Goal: Task Accomplishment & Management: Manage account settings

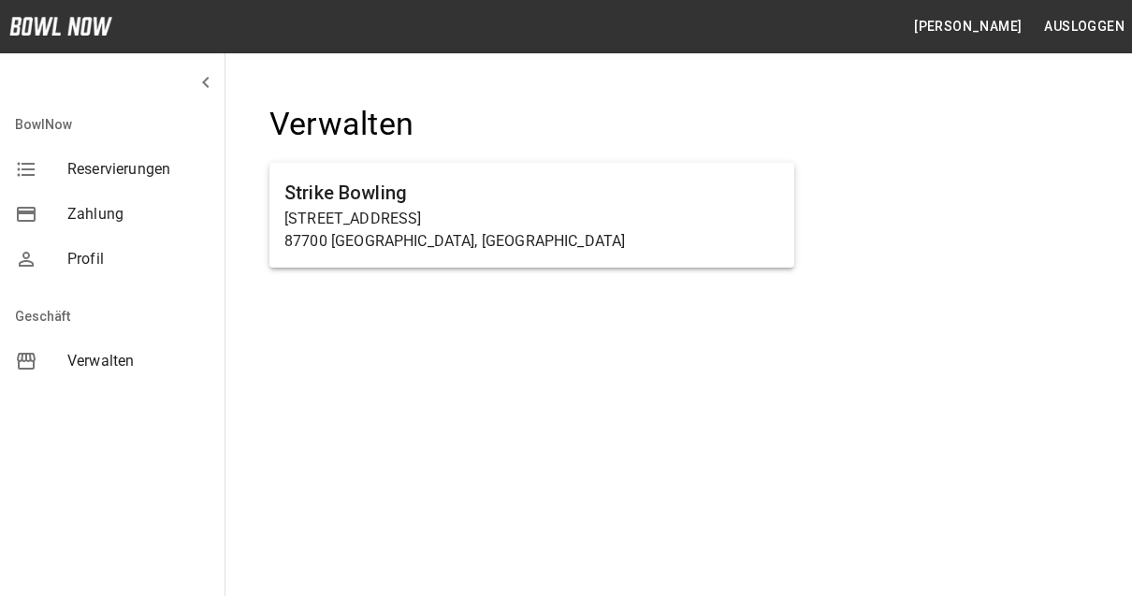
click at [93, 353] on span "Verwalten" at bounding box center [138, 361] width 142 height 22
click at [137, 363] on span "Verwalten" at bounding box center [138, 361] width 142 height 22
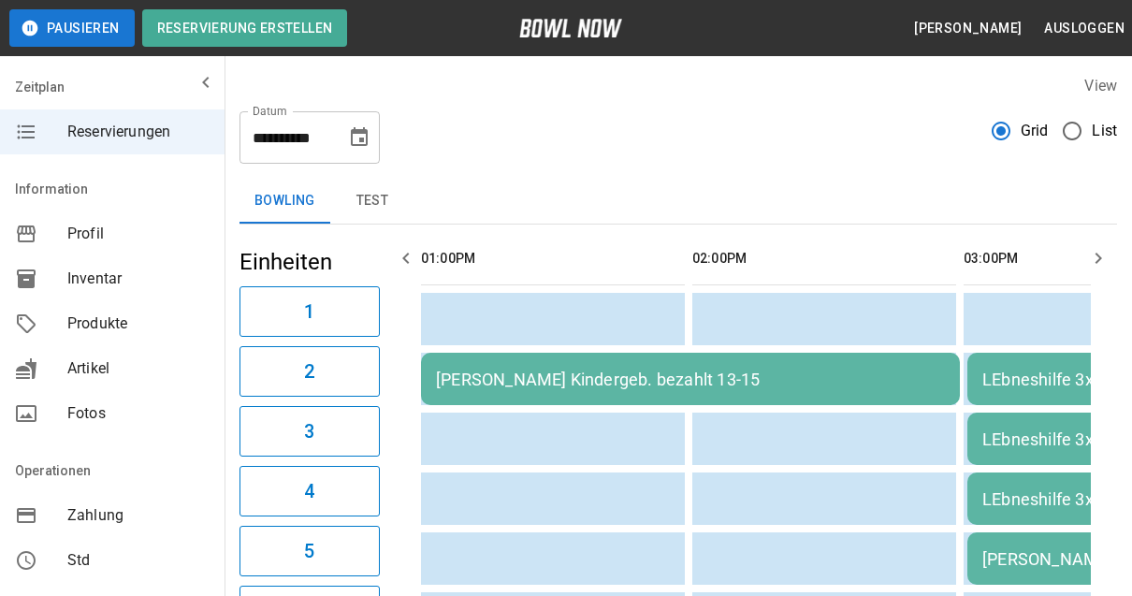
scroll to position [0, 1356]
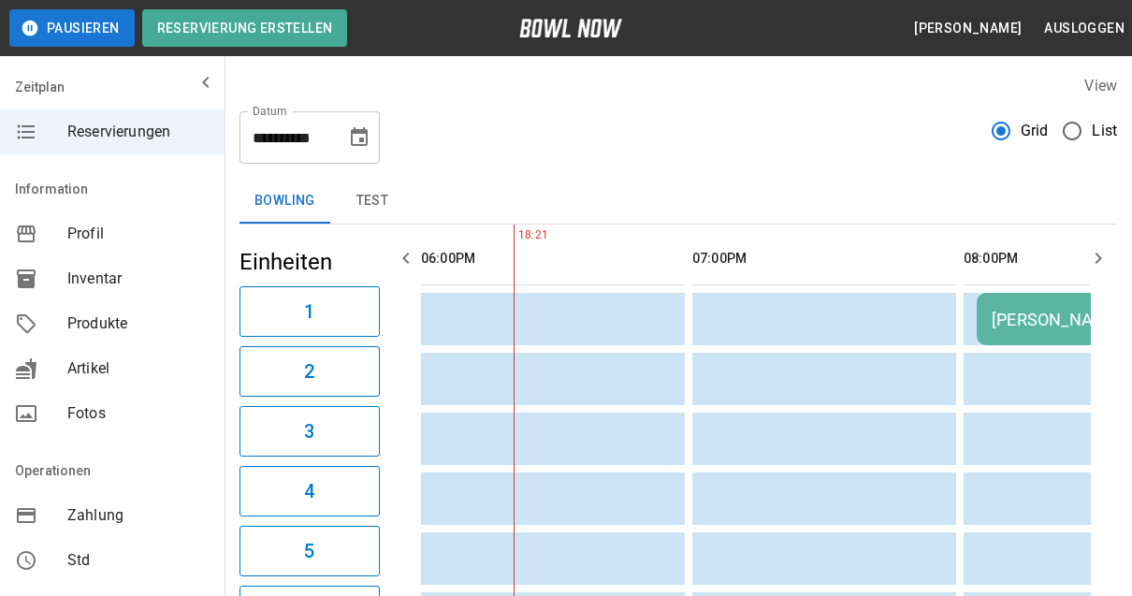
click at [358, 138] on icon "Choose date, selected date is 7. Sep. 2025" at bounding box center [359, 137] width 22 height 22
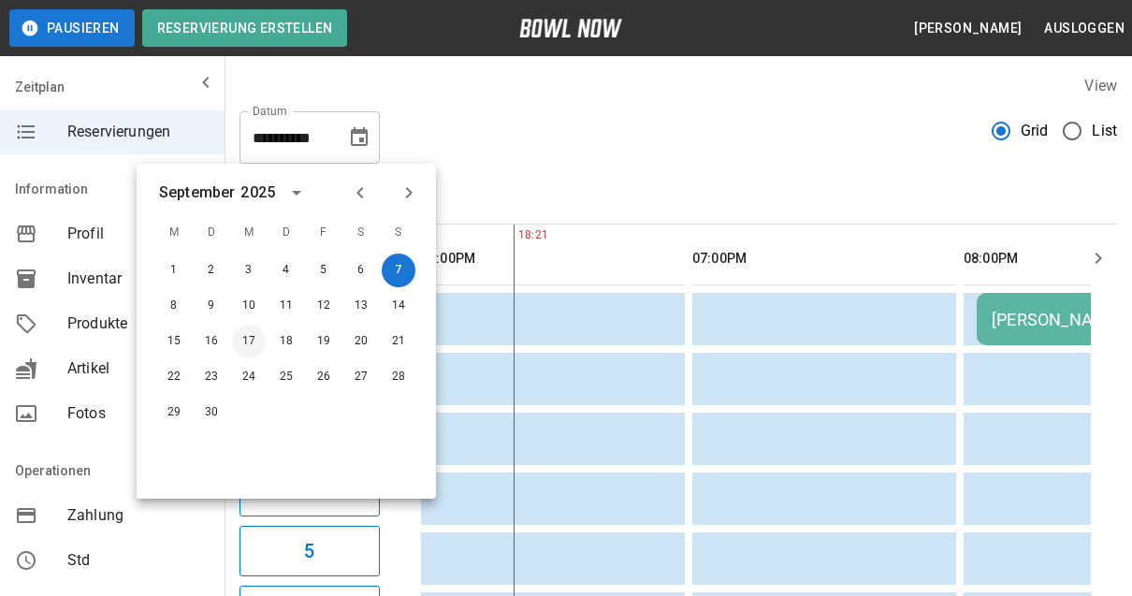
click at [239, 341] on button "17" at bounding box center [249, 342] width 34 height 34
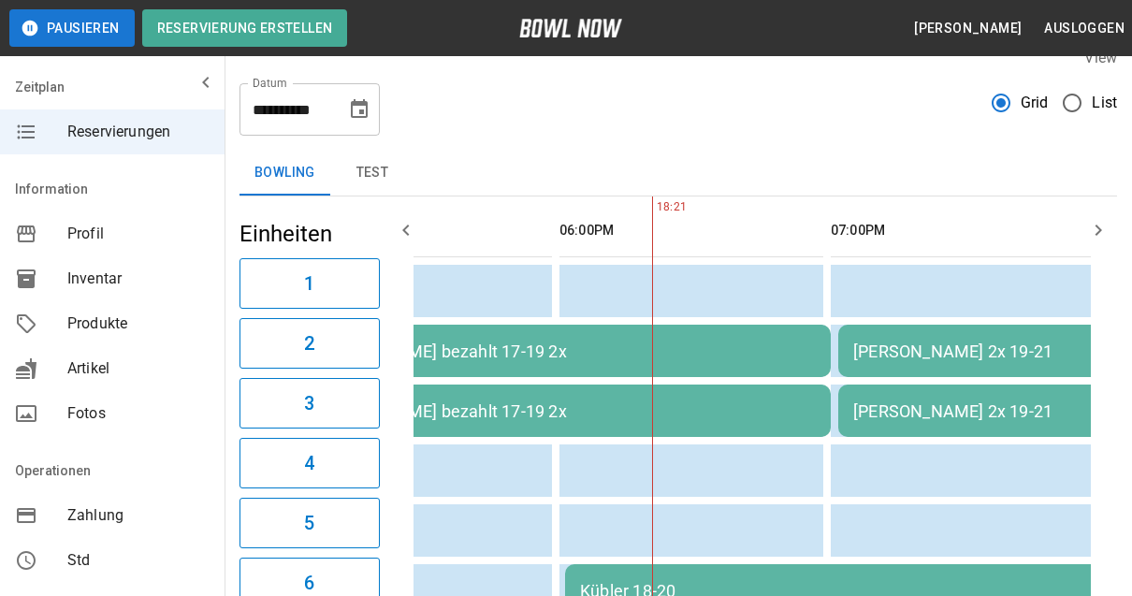
scroll to position [0, 0]
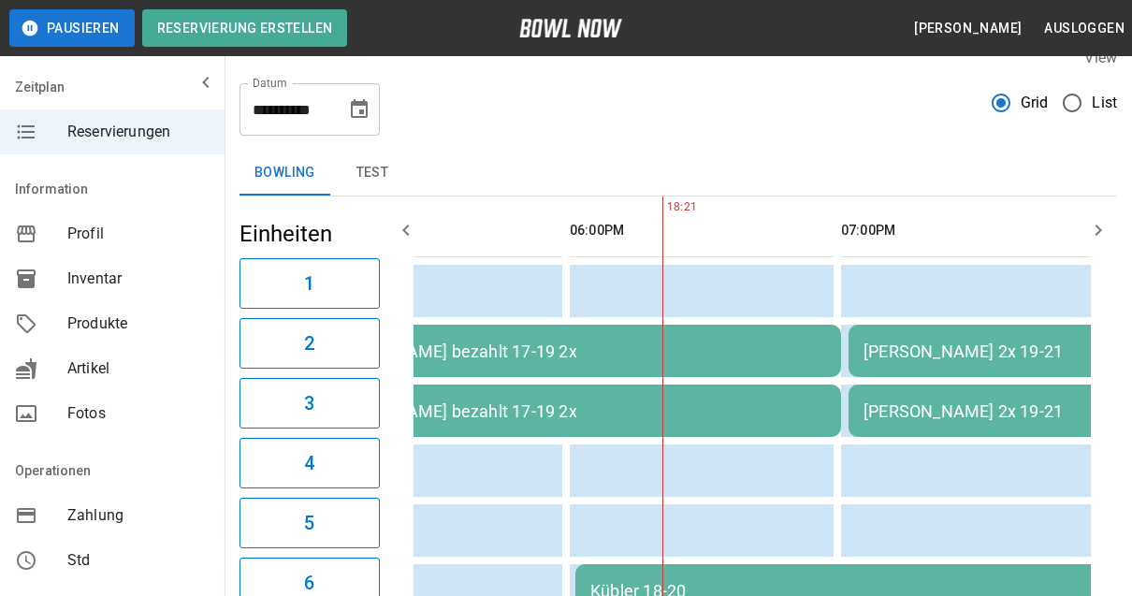
click at [364, 123] on button "Choose date, selected date is 17. Sep. 2025" at bounding box center [358, 109] width 37 height 37
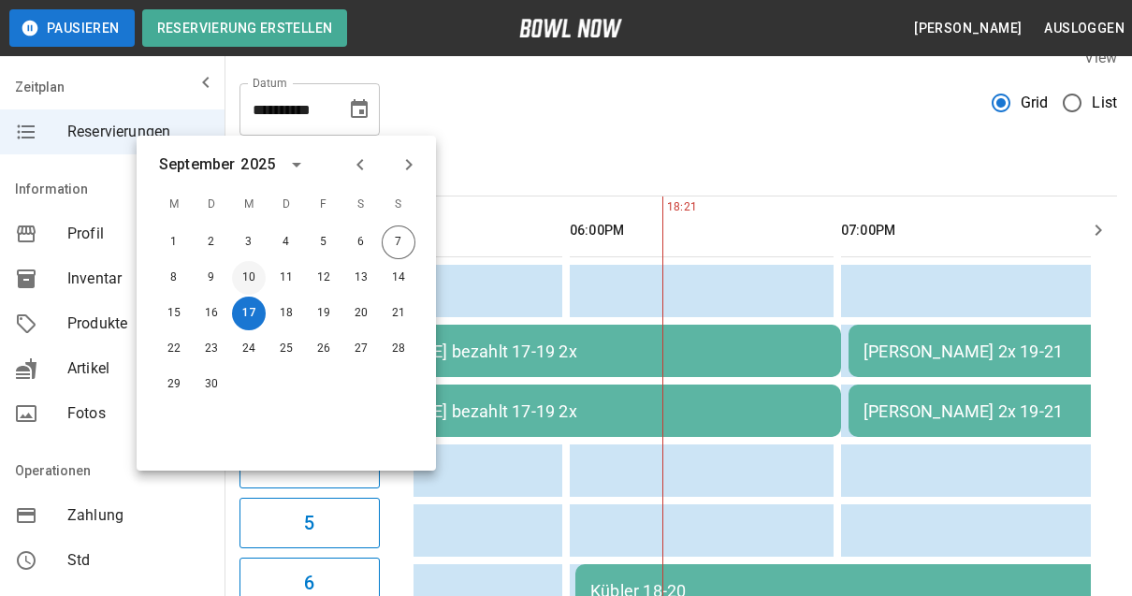
click at [253, 282] on button "10" at bounding box center [249, 278] width 34 height 34
type input "**********"
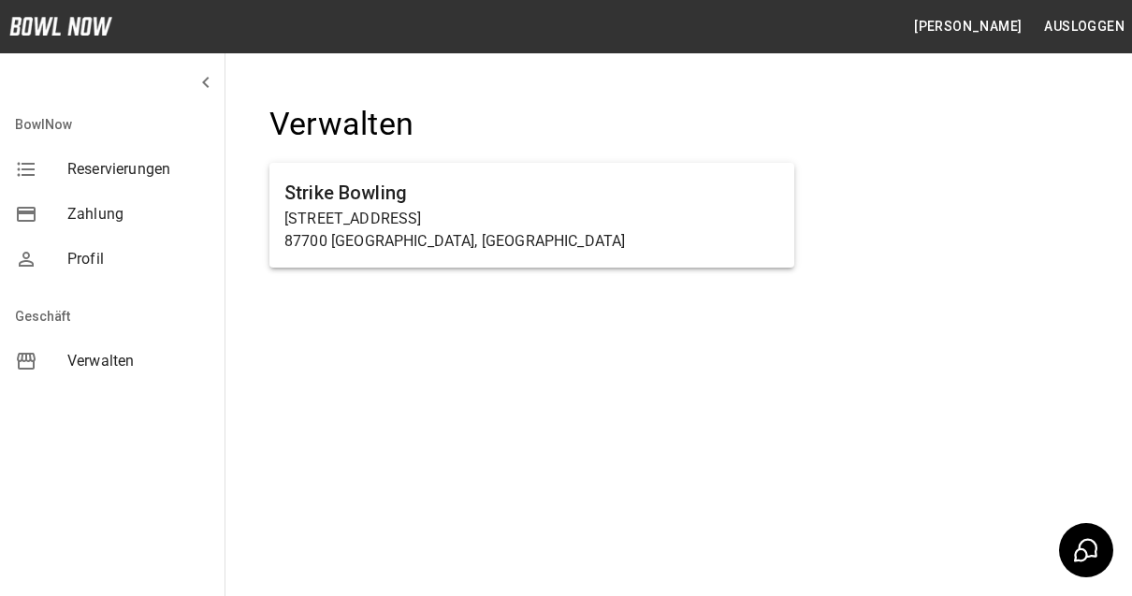
click at [114, 360] on span "Verwalten" at bounding box center [138, 361] width 142 height 22
click at [93, 362] on span "Verwalten" at bounding box center [138, 361] width 142 height 22
click at [106, 424] on div "BowlNow Reservierungen Zahlung Profil Geschäft Verwalten" at bounding box center [112, 298] width 225 height 596
click at [94, 426] on div "BowlNow Reservierungen Zahlung Profil Geschäft Verwalten" at bounding box center [112, 298] width 225 height 596
click at [99, 415] on div "BowlNow Reservierungen Zahlung Profil Geschäft Verwalten" at bounding box center [112, 298] width 225 height 596
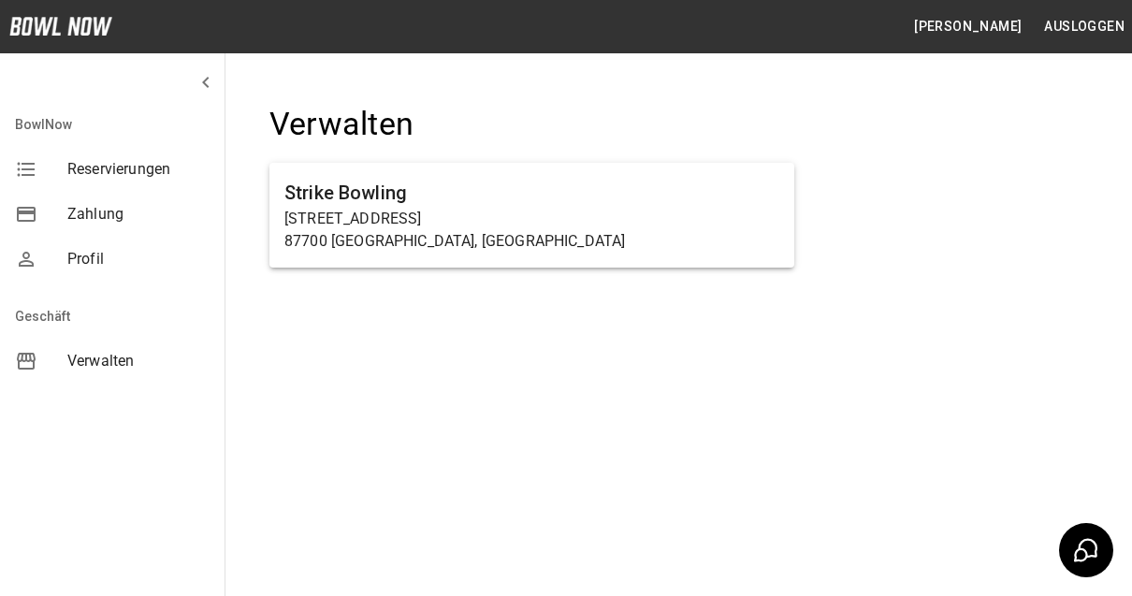
click at [122, 417] on div "BowlNow Reservierungen Zahlung Profil Geschäft Verwalten" at bounding box center [112, 298] width 225 height 596
click at [645, 226] on p "[STREET_ADDRESS]" at bounding box center [531, 219] width 495 height 22
click at [642, 219] on p "[STREET_ADDRESS]" at bounding box center [531, 219] width 495 height 22
click at [642, 218] on p "[STREET_ADDRESS]" at bounding box center [531, 219] width 495 height 22
click at [676, 208] on p "[STREET_ADDRESS]" at bounding box center [531, 219] width 495 height 22
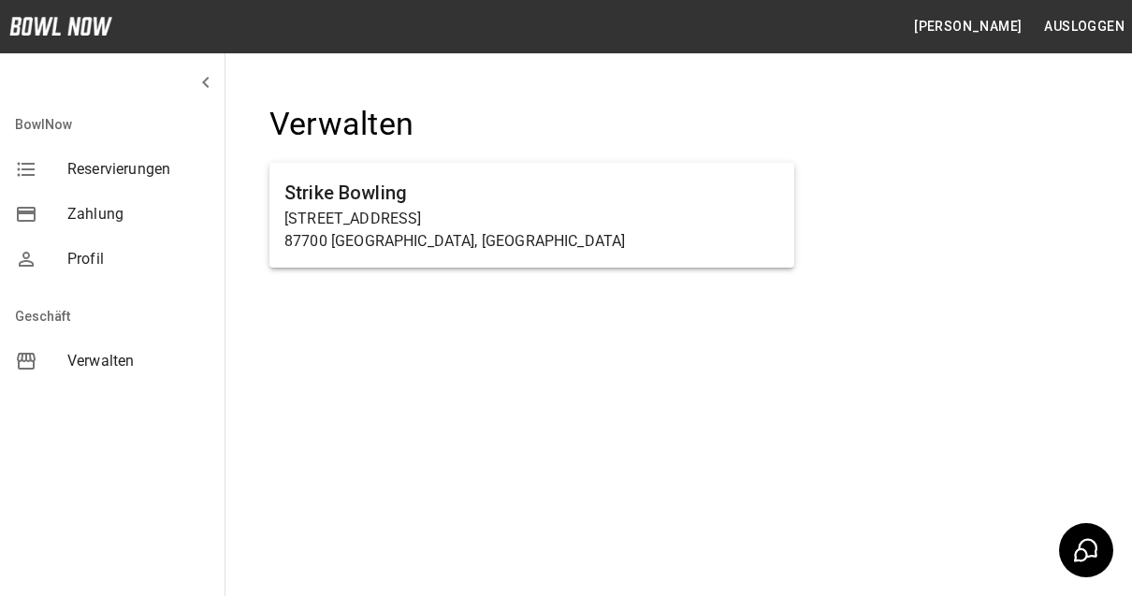
click at [112, 413] on div "BowlNow Reservierungen Zahlung Profil Geschäft Verwalten" at bounding box center [112, 298] width 225 height 596
click at [107, 374] on div "Verwalten" at bounding box center [112, 361] width 224 height 45
